Goal: Task Accomplishment & Management: Use online tool/utility

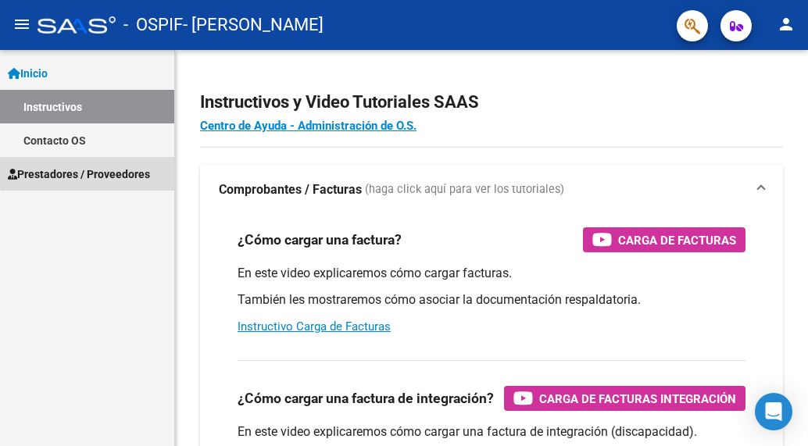
click at [128, 173] on span "Prestadores / Proveedores" at bounding box center [79, 174] width 142 height 17
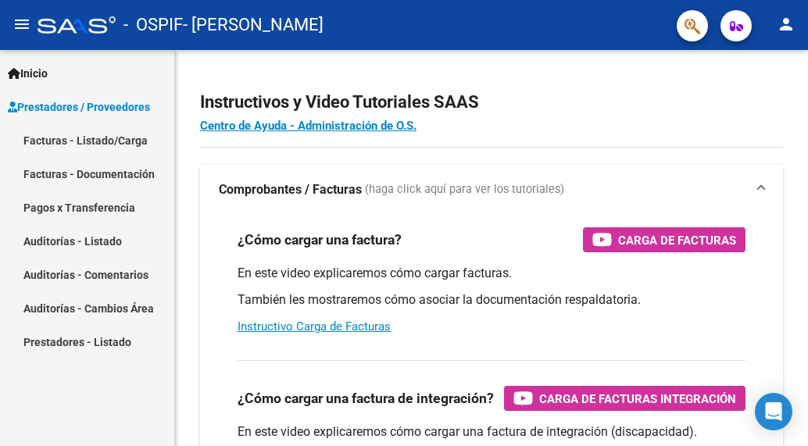
click at [84, 144] on link "Facturas - Listado/Carga" at bounding box center [87, 140] width 174 height 34
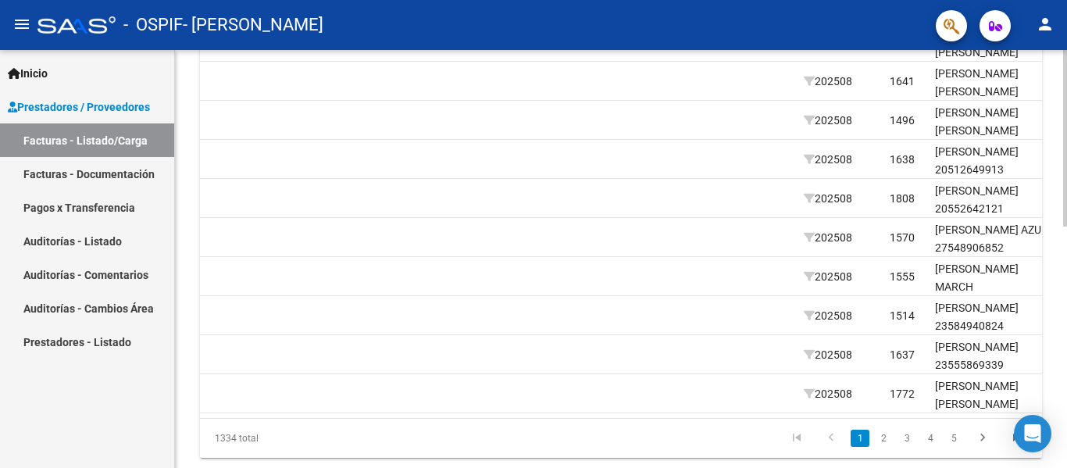
scroll to position [0, 1416]
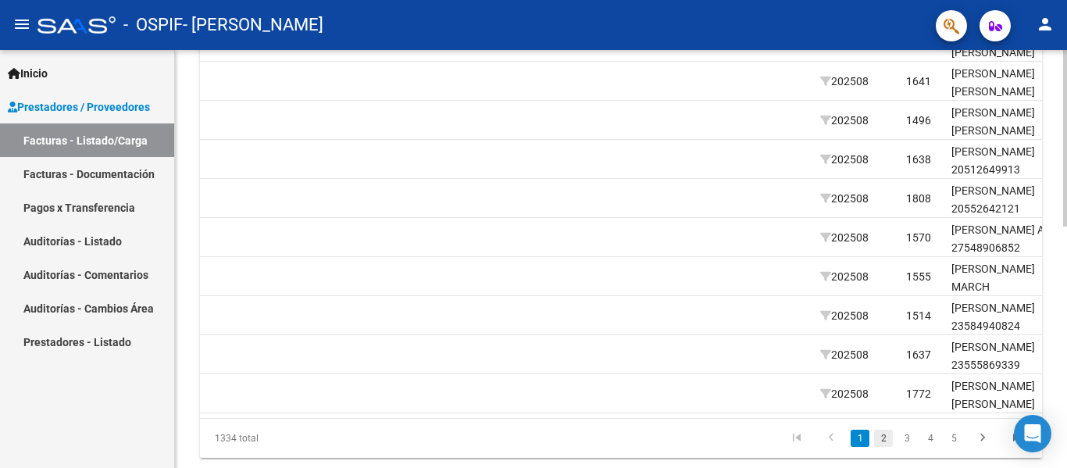
click at [807, 445] on link "2" at bounding box center [883, 438] width 19 height 17
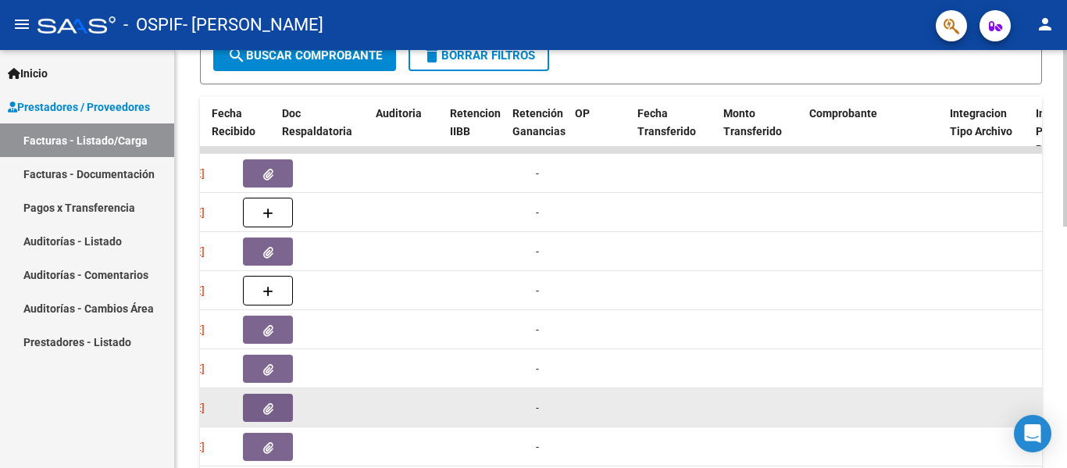
scroll to position [0, 869]
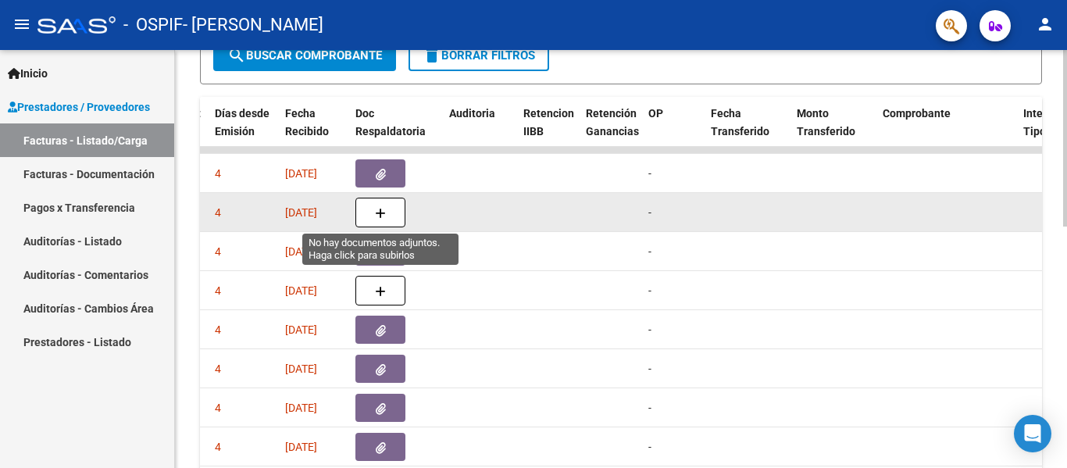
click at [377, 210] on icon "button" at bounding box center [380, 214] width 11 height 12
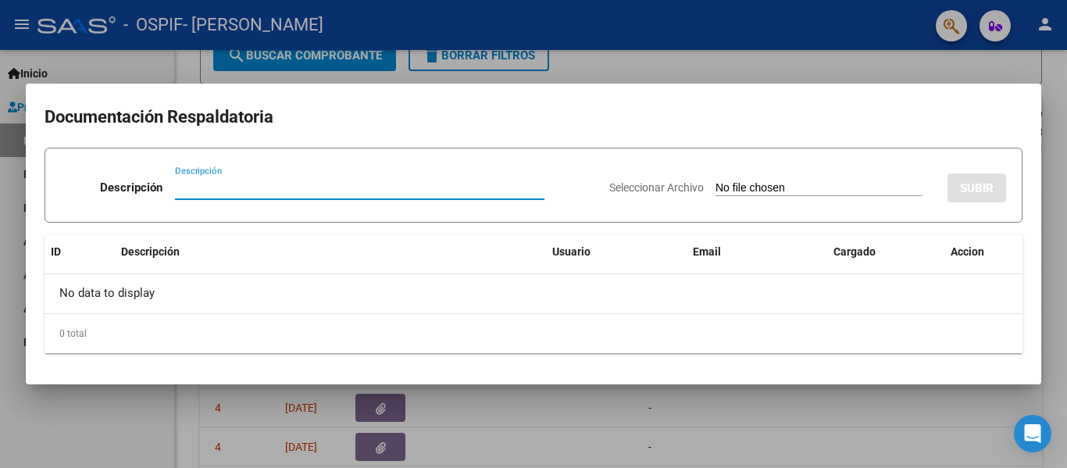
click at [329, 190] on input "Descripción" at bounding box center [360, 187] width 370 height 14
type input "PLANILLA"
click at [741, 184] on input "Seleccionar Archivo" at bounding box center [819, 188] width 207 height 15
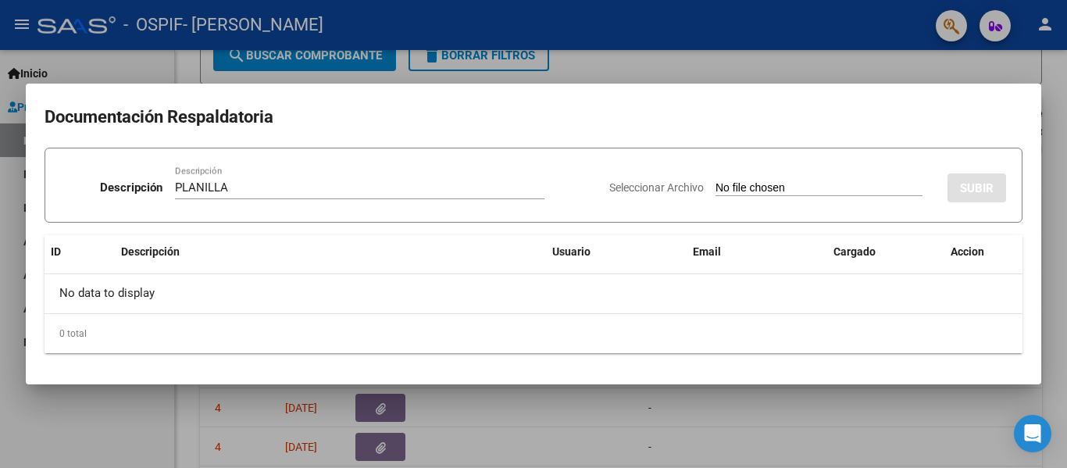
type input "C:\fakepath\[PERSON_NAME] 202508.pdf"
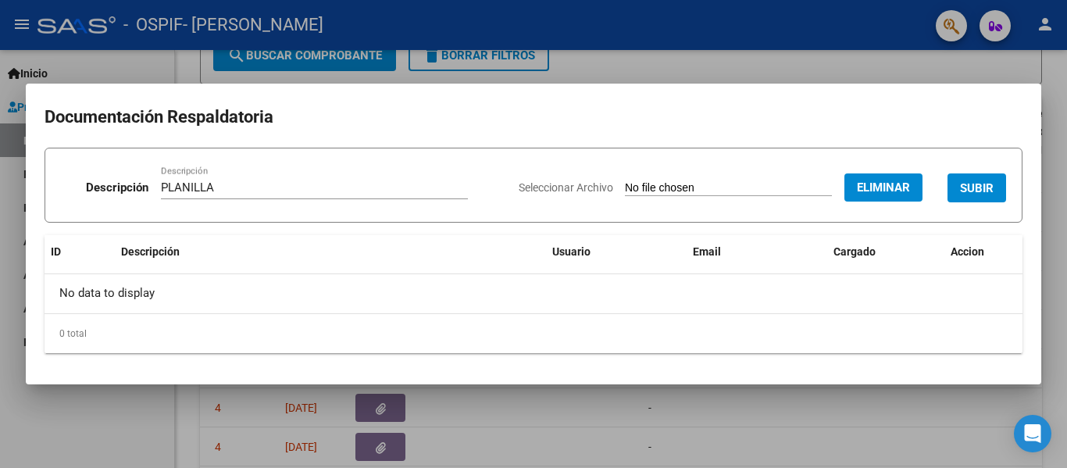
click at [807, 192] on span "SUBIR" at bounding box center [977, 188] width 34 height 14
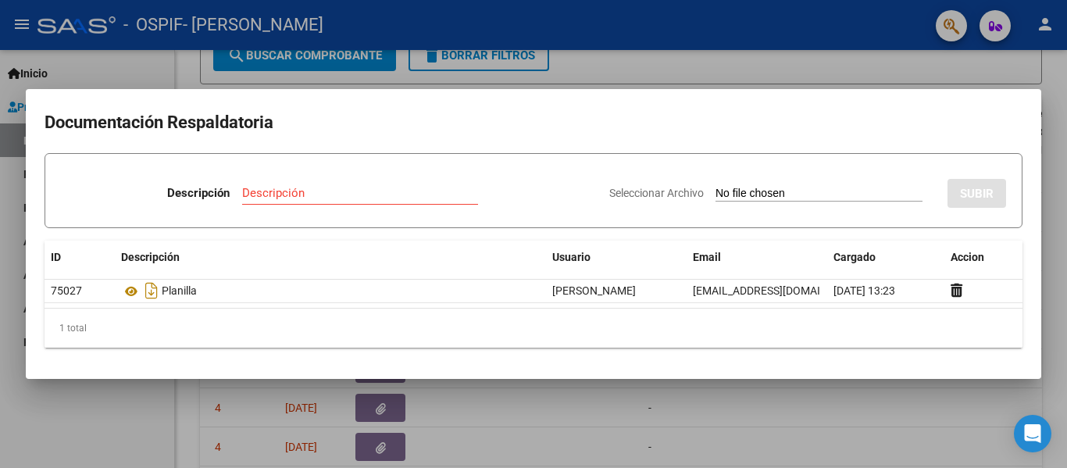
click at [549, 25] on div at bounding box center [533, 234] width 1067 height 468
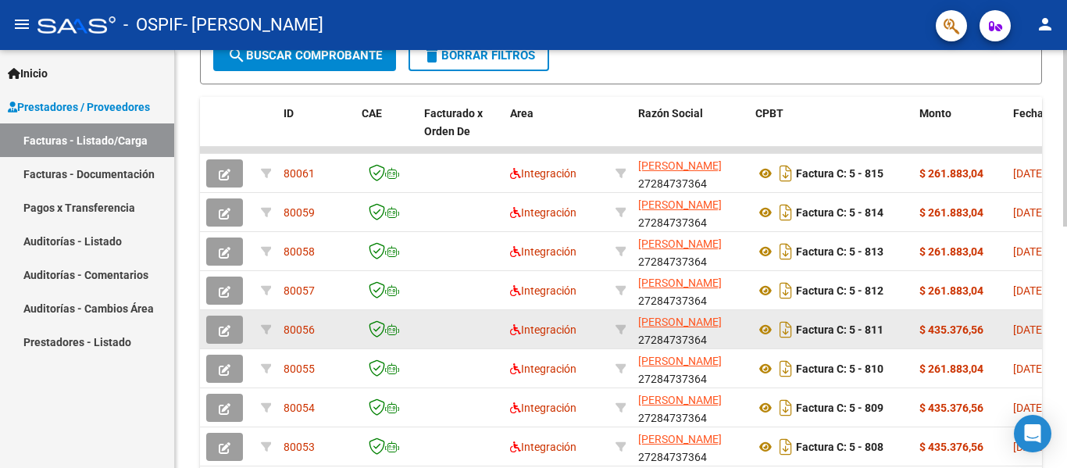
scroll to position [573, 0]
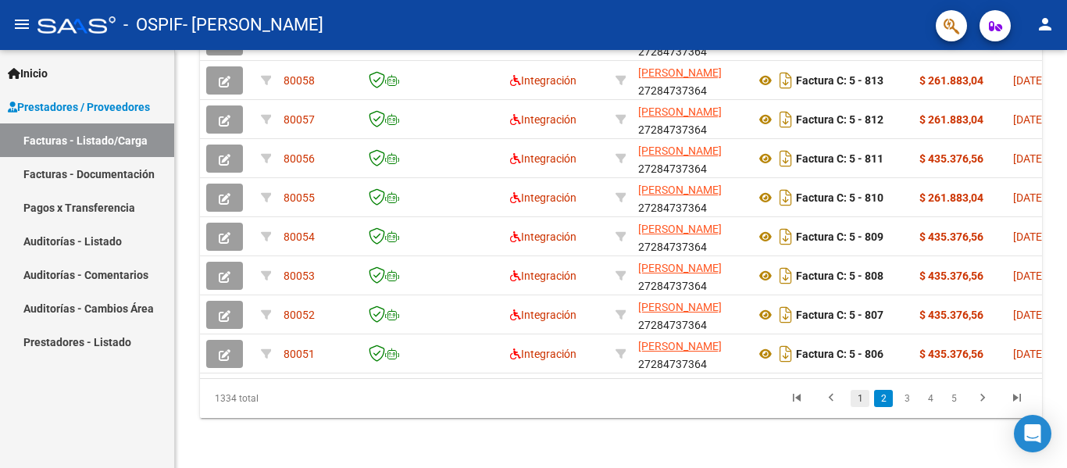
click at [807, 402] on link "1" at bounding box center [860, 398] width 19 height 17
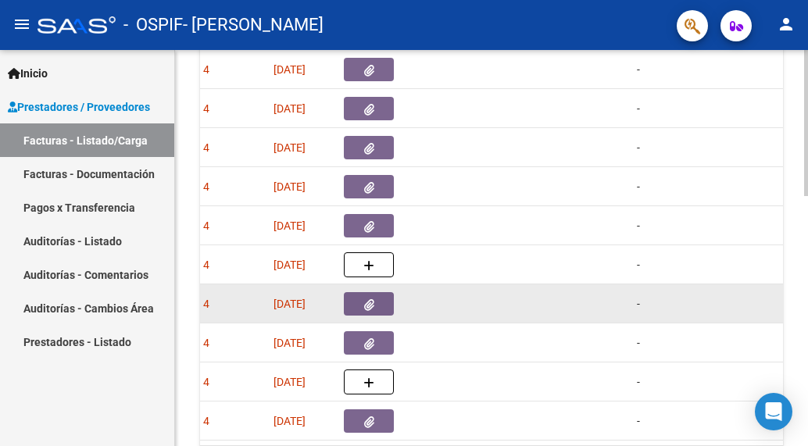
scroll to position [0, 873]
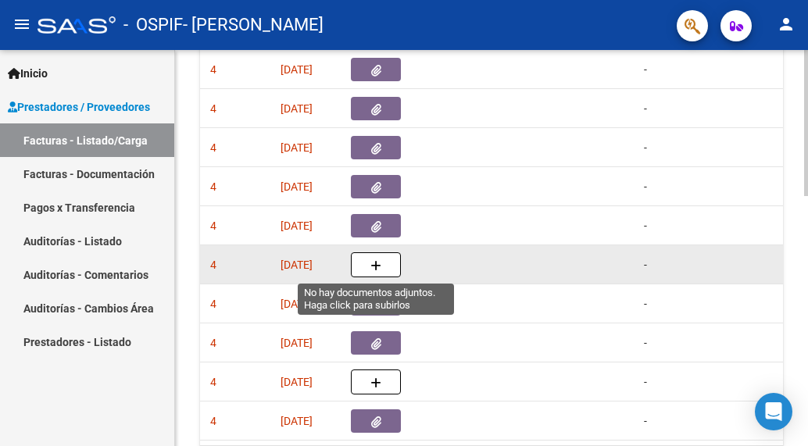
click at [390, 266] on button "button" at bounding box center [376, 264] width 50 height 25
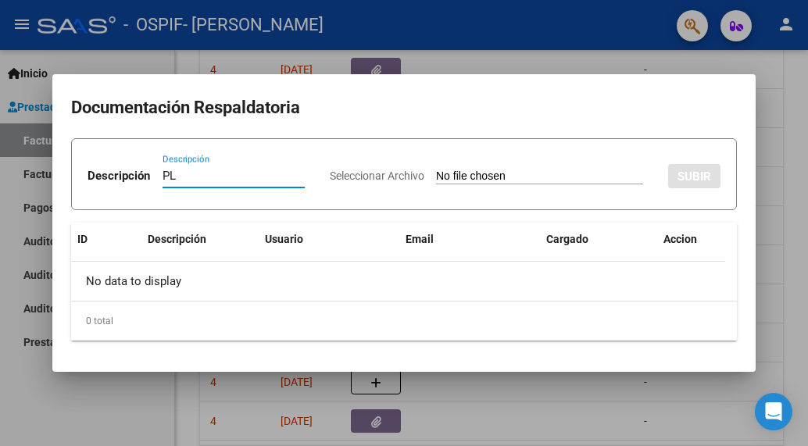
type input "P"
type input "planilla"
click at [436, 184] on input "Seleccionar Archivo" at bounding box center [539, 177] width 207 height 15
type input "C:\fakepath\[PERSON_NAME] Azul [DATE].pdf"
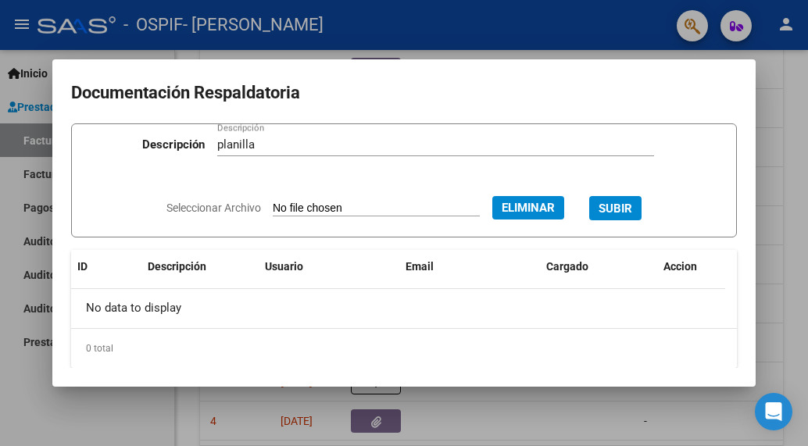
click at [617, 212] on span "SUBIR" at bounding box center [615, 209] width 34 height 14
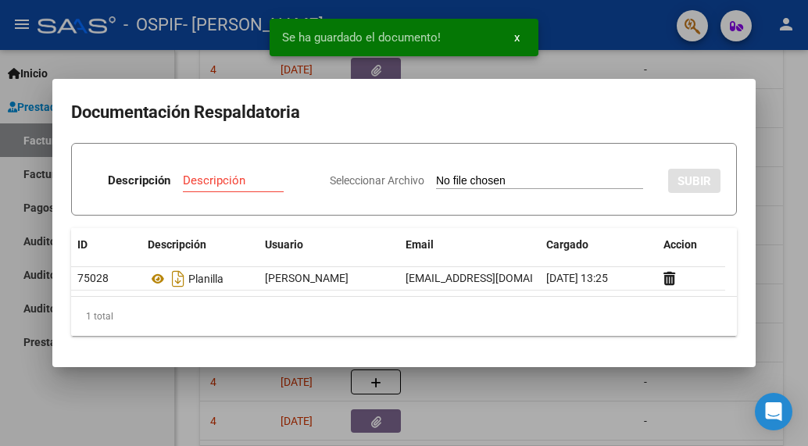
click at [107, 23] on div at bounding box center [404, 223] width 808 height 446
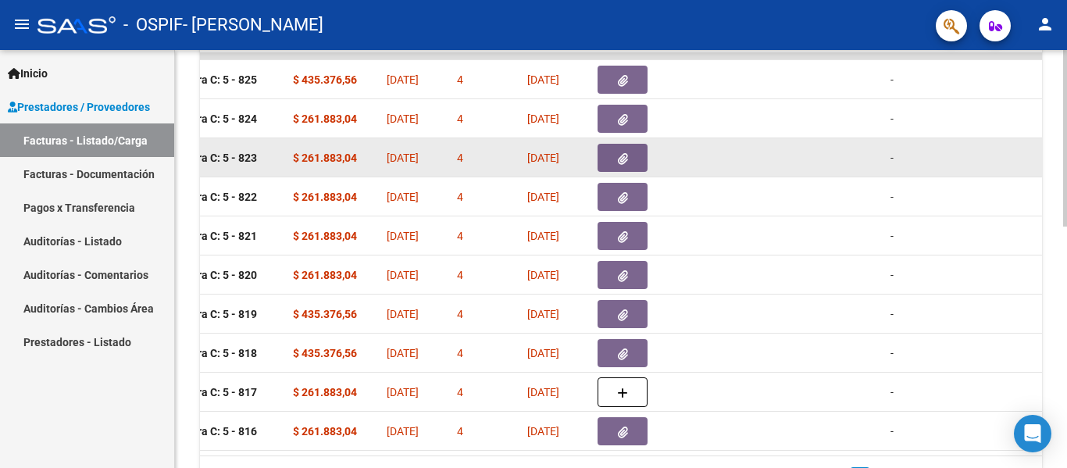
scroll to position [573, 0]
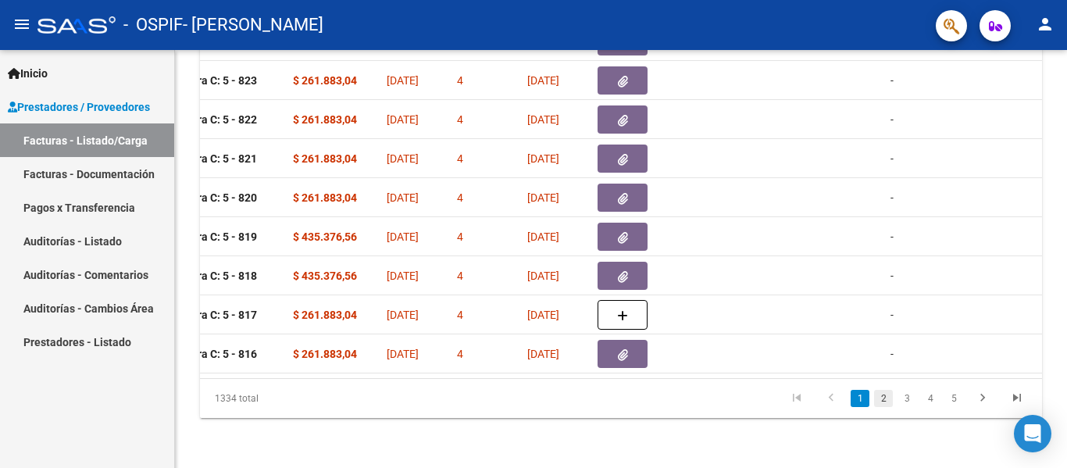
click at [807, 397] on link "2" at bounding box center [883, 398] width 19 height 17
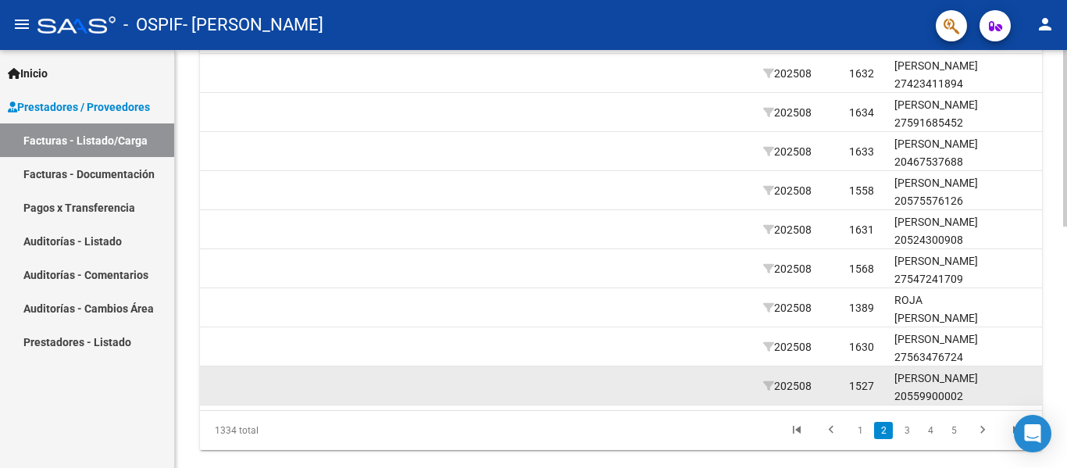
scroll to position [0, 1471]
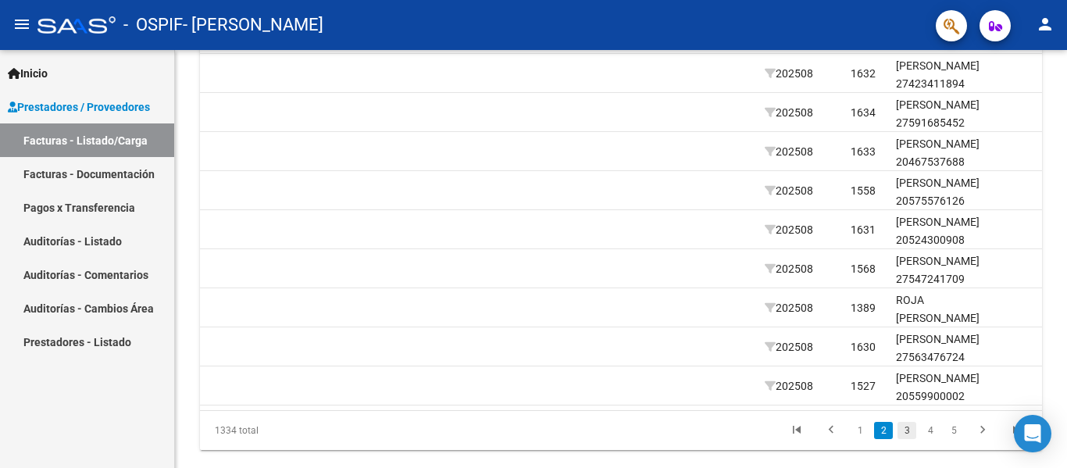
click at [807, 439] on link "3" at bounding box center [907, 430] width 19 height 17
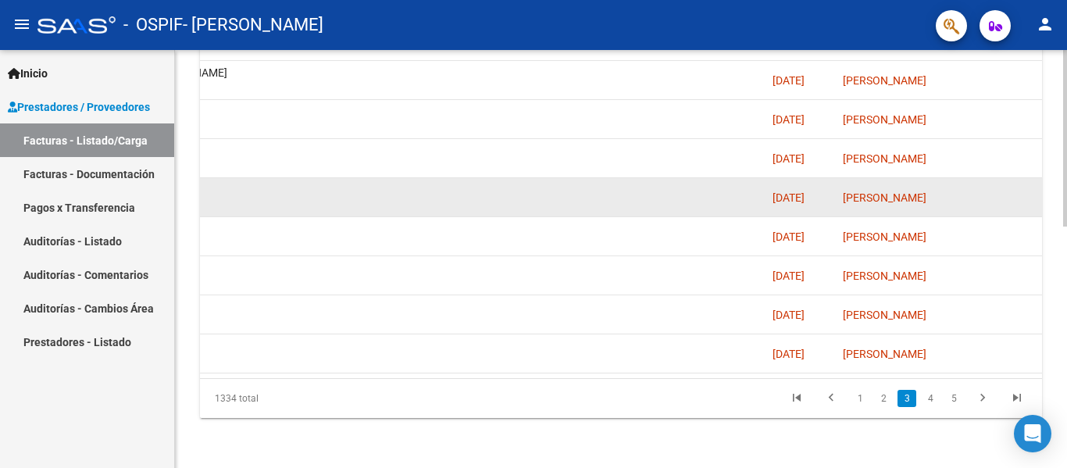
scroll to position [0, 2451]
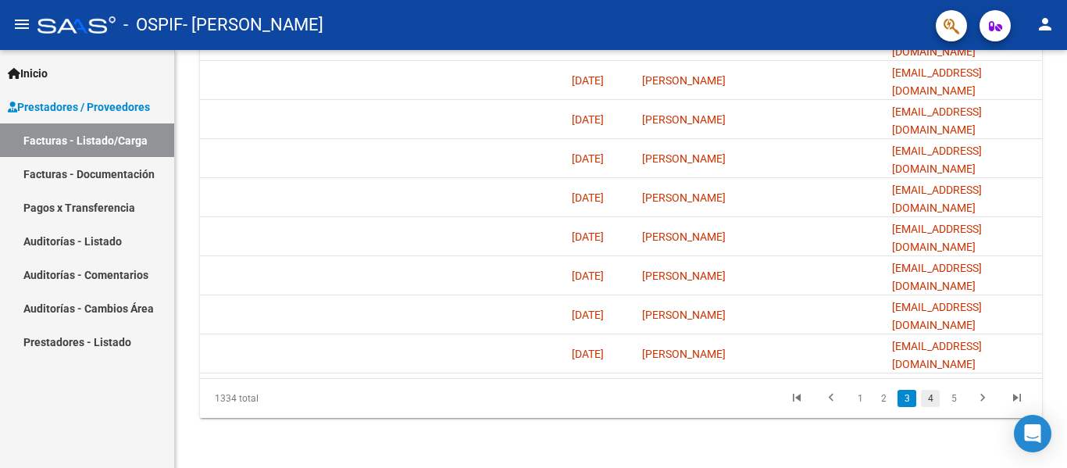
click at [807, 394] on link "4" at bounding box center [930, 398] width 19 height 17
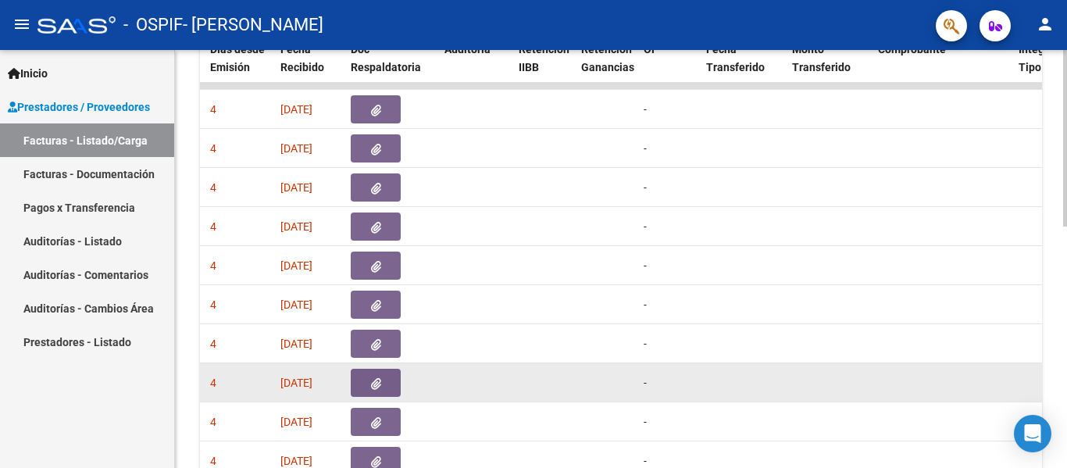
scroll to position [573, 0]
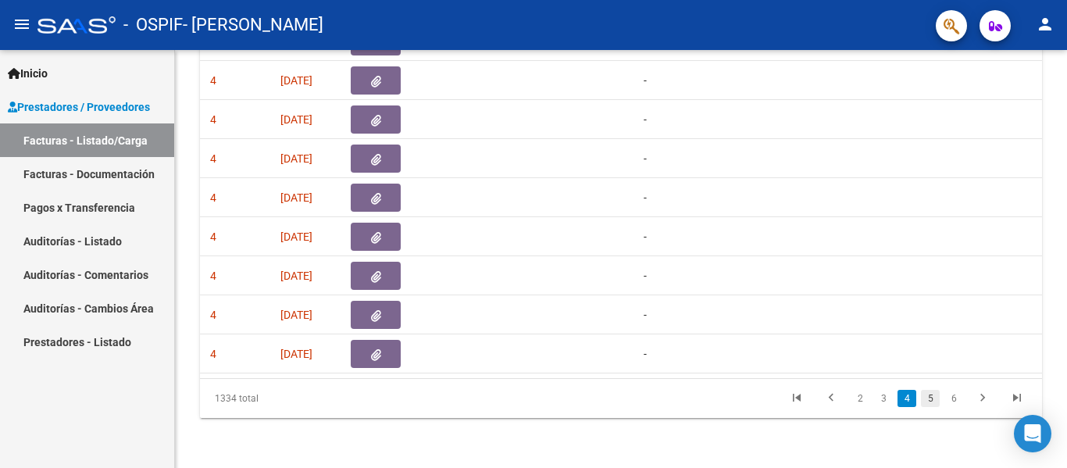
click at [807, 392] on link "5" at bounding box center [930, 398] width 19 height 17
click at [807, 395] on link "6" at bounding box center [930, 398] width 19 height 17
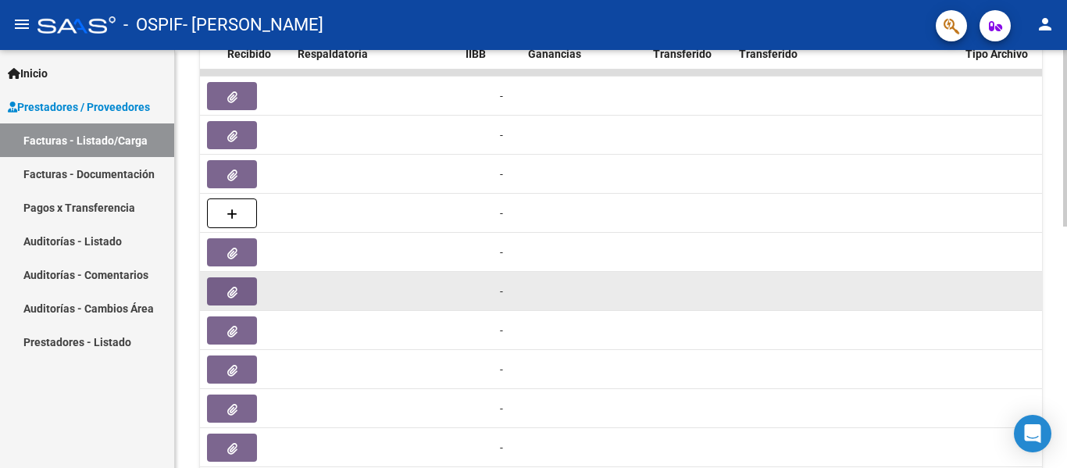
scroll to position [0, 926]
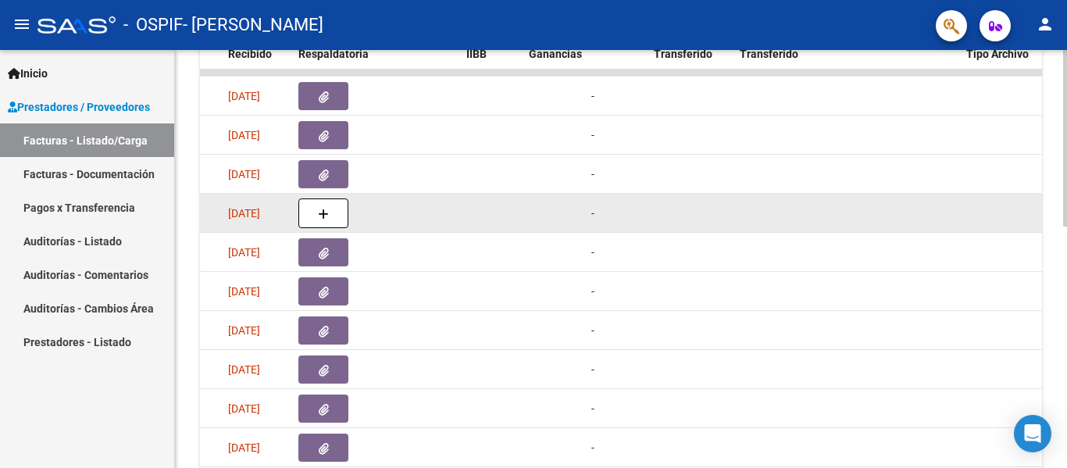
click at [316, 214] on button "button" at bounding box center [323, 213] width 50 height 30
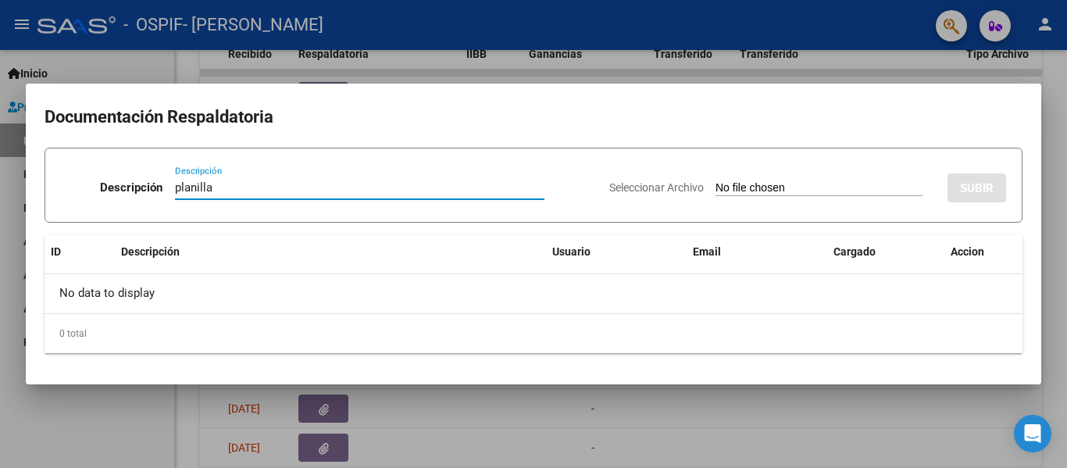
type input "planilla"
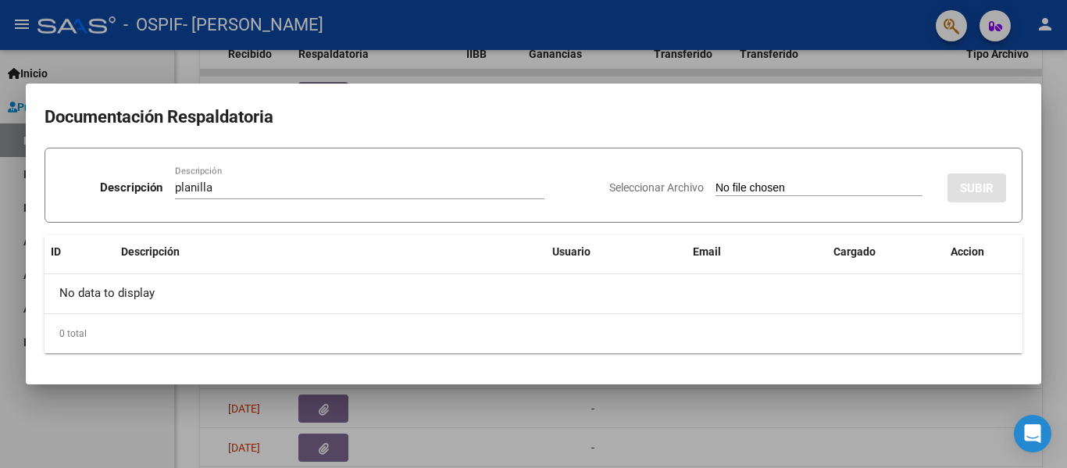
click at [726, 185] on input "Seleccionar Archivo" at bounding box center [819, 188] width 207 height 15
type input "C:\fakepath\[PERSON_NAME] 202508.pdf"
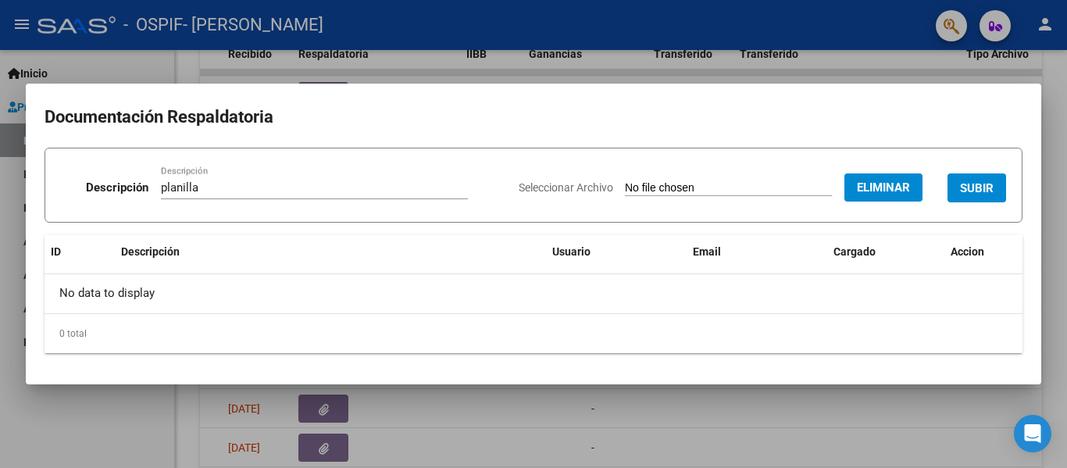
click at [807, 189] on span "SUBIR" at bounding box center [977, 188] width 34 height 14
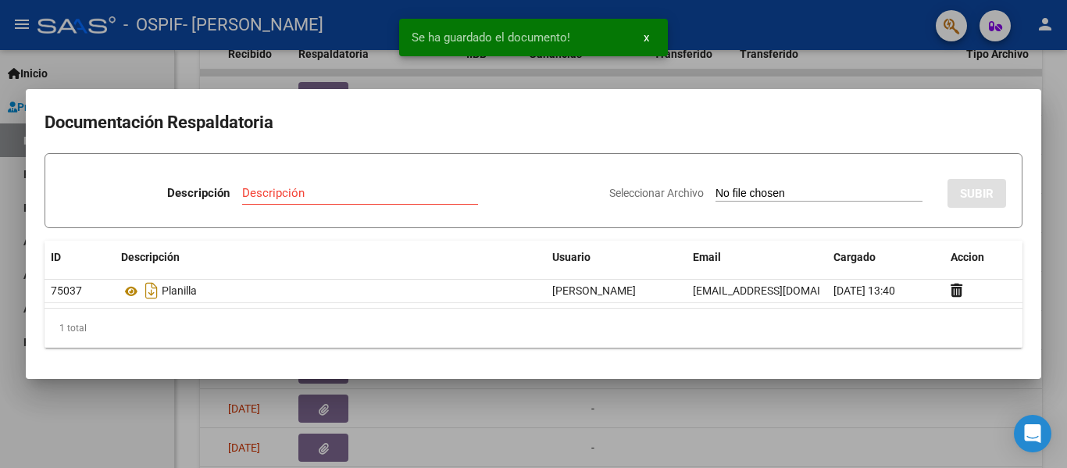
click at [748, 26] on div at bounding box center [533, 234] width 1067 height 468
